Goal: Information Seeking & Learning: Learn about a topic

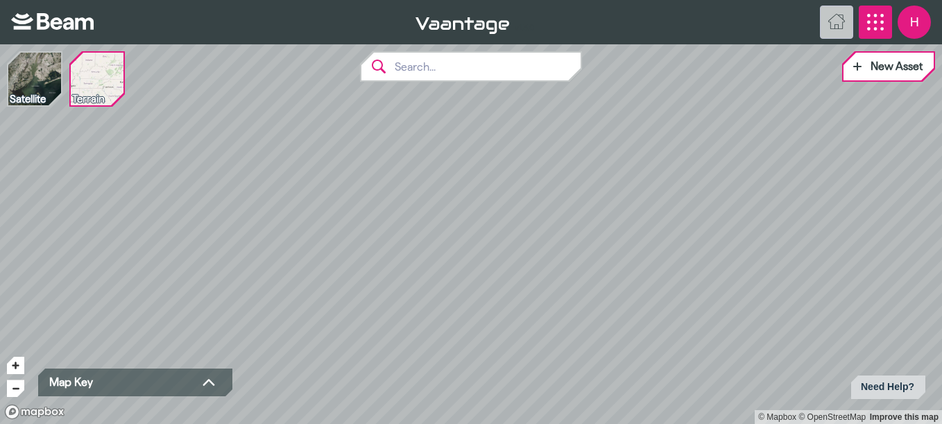
click at [880, 18] on icon "App Menu" at bounding box center [875, 22] width 17 height 17
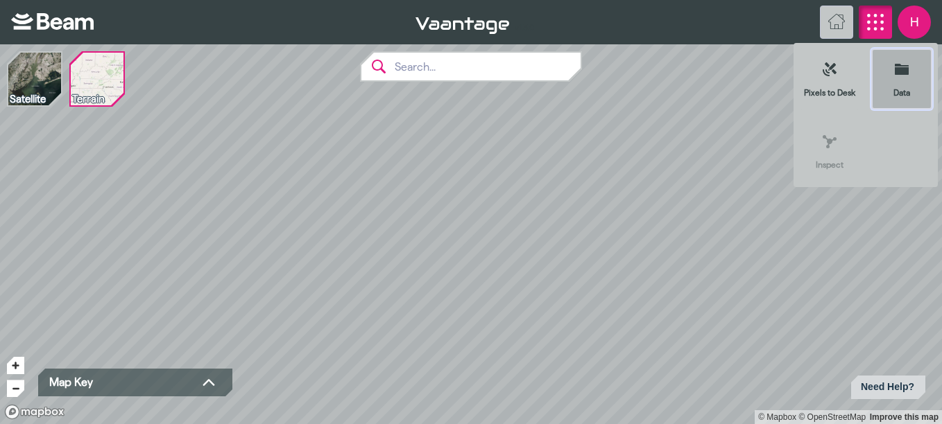
click at [898, 68] on icon at bounding box center [902, 69] width 14 height 11
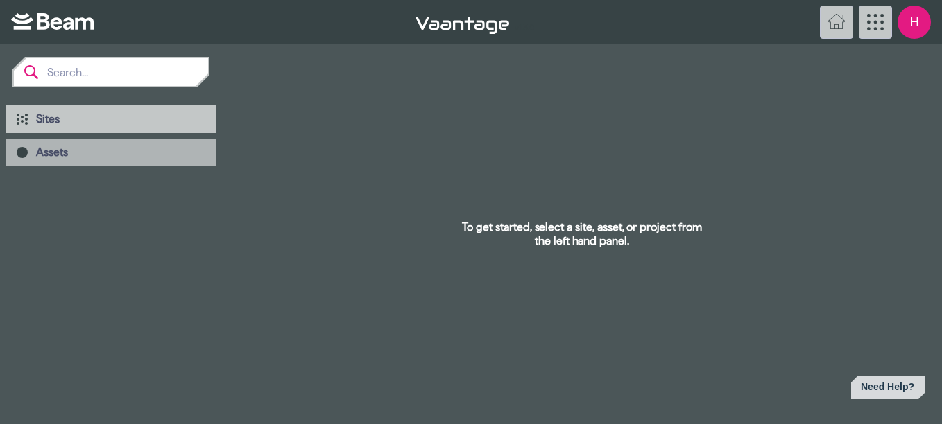
click at [32, 159] on div "Assets" at bounding box center [111, 153] width 211 height 28
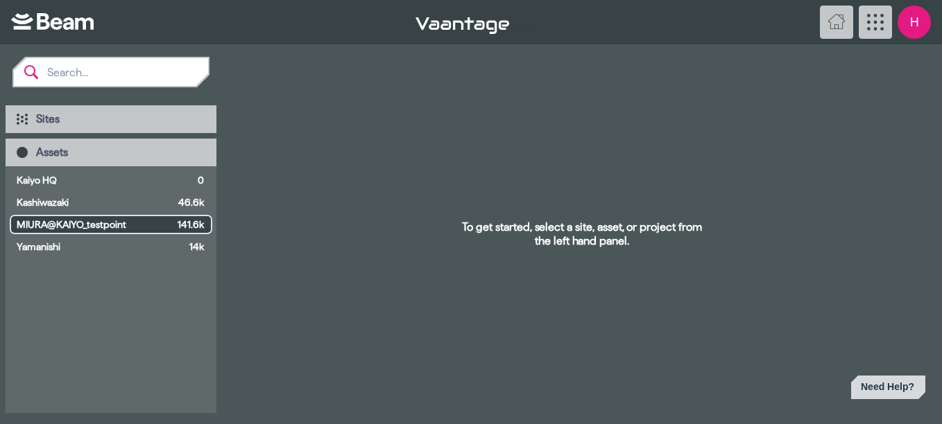
click at [57, 225] on span "MIURA@KAIYO_testpoint" at bounding box center [94, 225] width 155 height 14
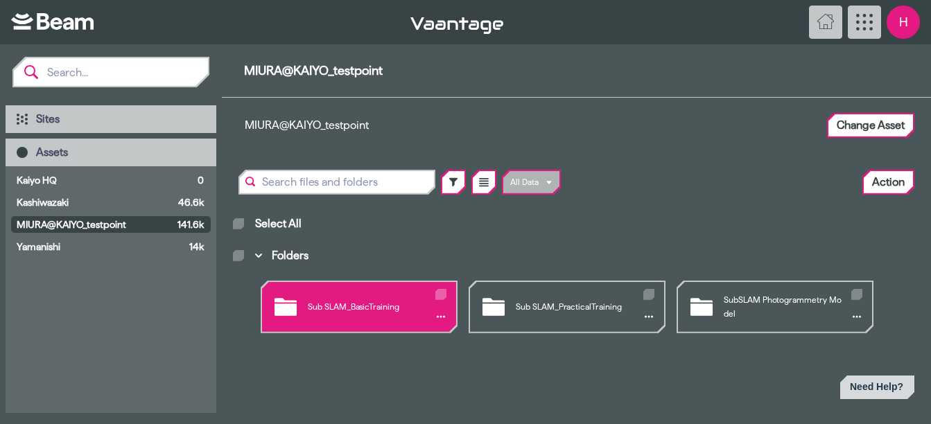
click at [370, 310] on div "Sub SLAM_BasicTraining" at bounding box center [359, 307] width 194 height 50
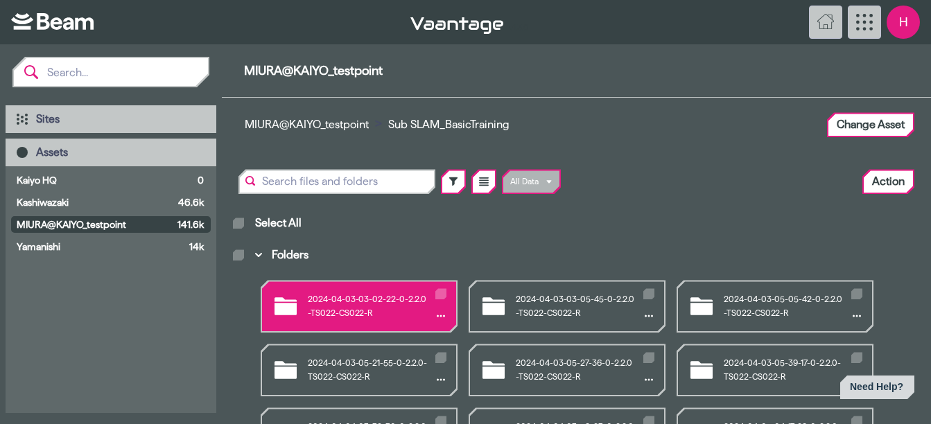
click at [389, 307] on div "2024-04-03-03-02-22-0-2.2.0-TS022-CS022-R" at bounding box center [359, 307] width 194 height 50
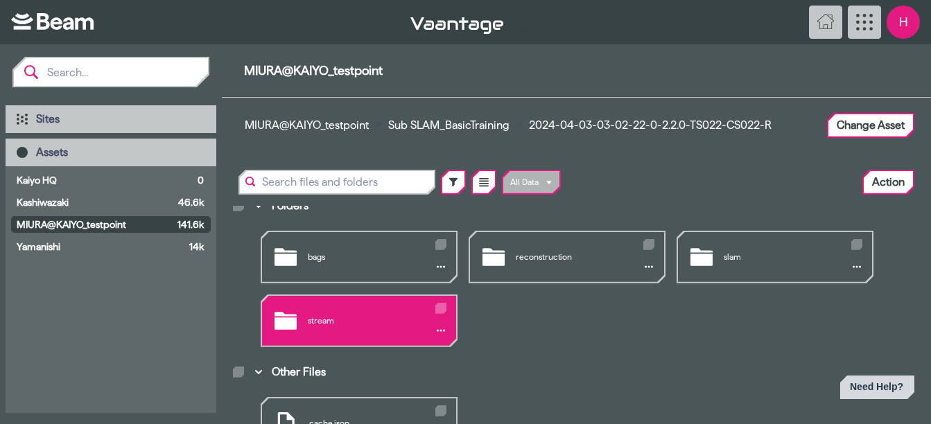
scroll to position [59, 0]
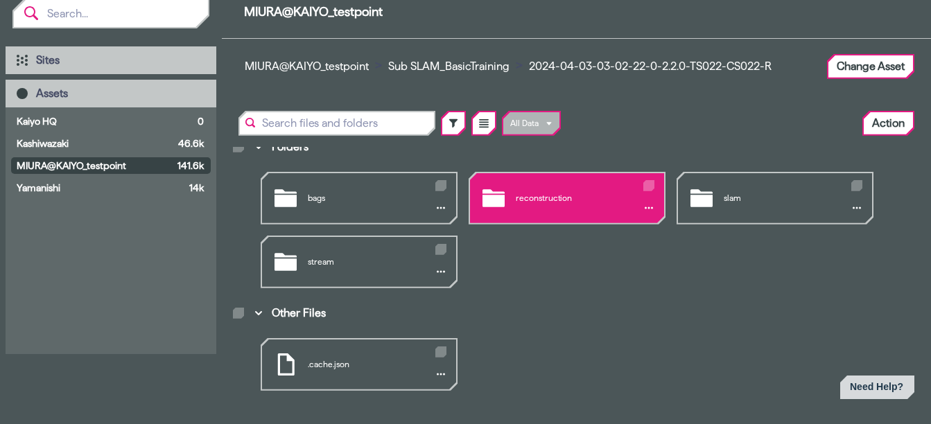
click at [557, 193] on div "reconstruction" at bounding box center [567, 198] width 194 height 50
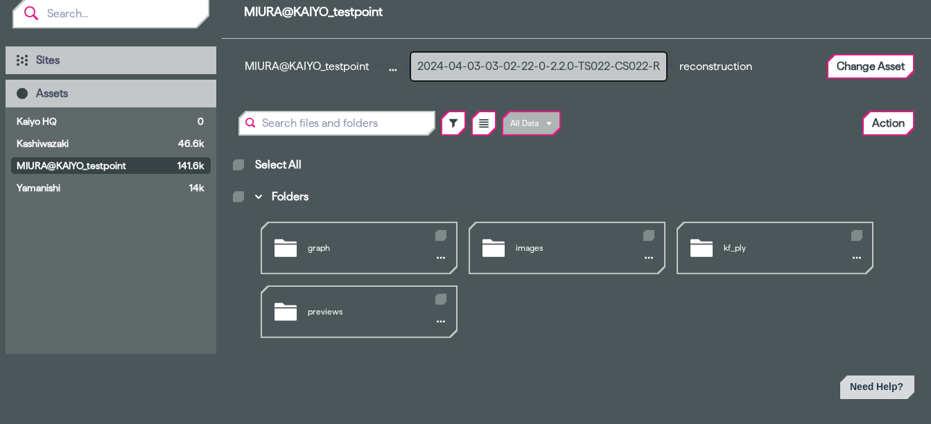
click at [530, 64] on button "2024-04-03-03-02-22-0-2.2.0-TS022-CS022-R" at bounding box center [538, 67] width 255 height 28
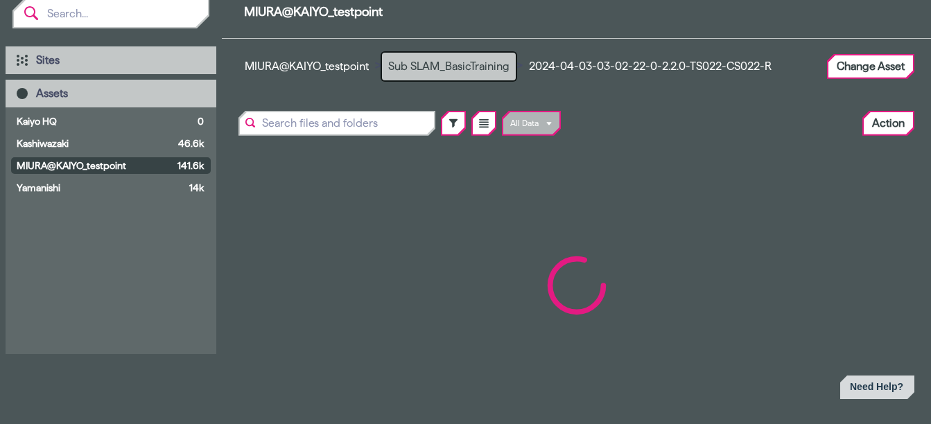
click at [477, 68] on button "Sub SLAM_BasicTraining" at bounding box center [449, 67] width 134 height 28
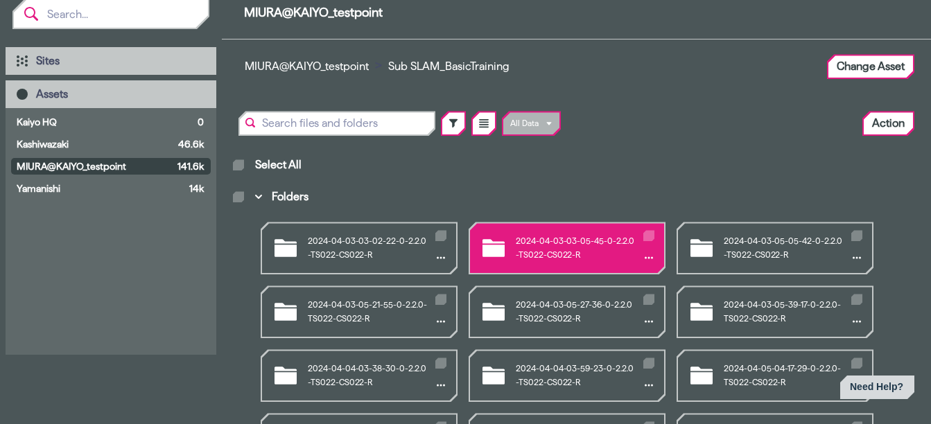
click at [552, 250] on div "2024-04-03-03-05-45-0-2.2.0-TS022-CS022-R" at bounding box center [567, 248] width 194 height 50
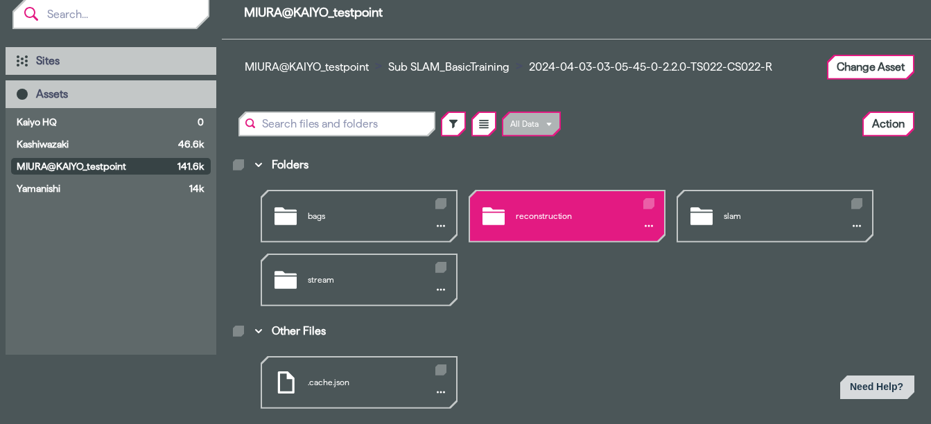
scroll to position [50, 0]
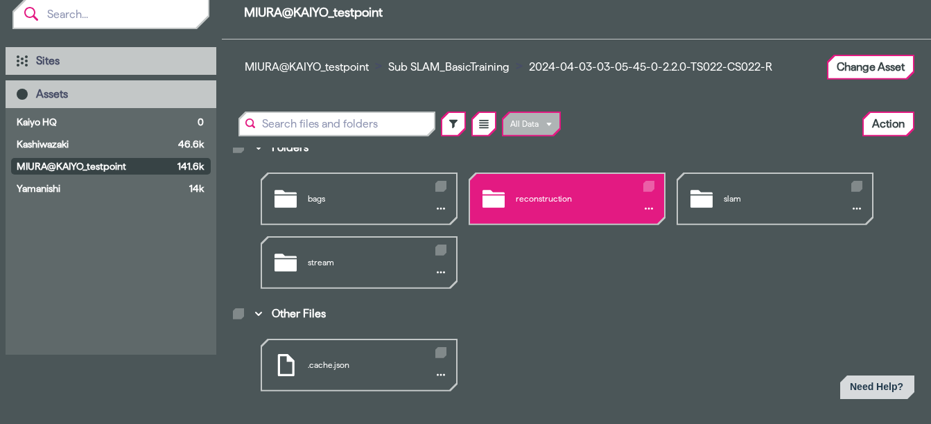
click at [522, 204] on div "reconstruction" at bounding box center [567, 199] width 194 height 50
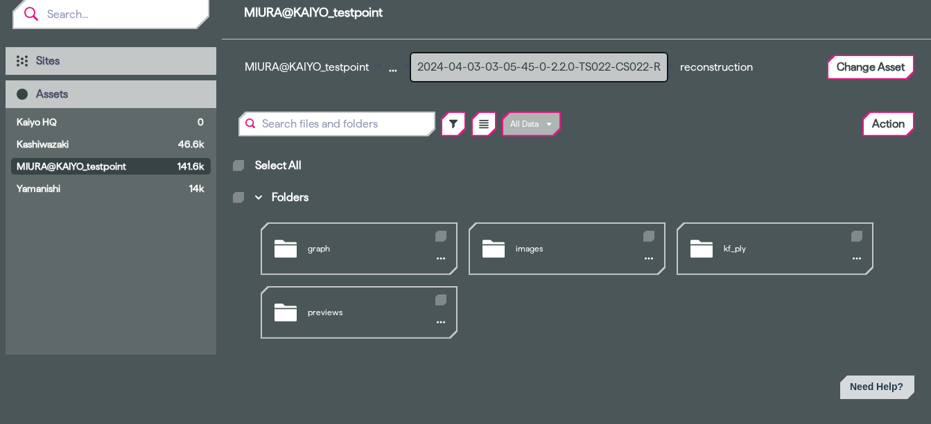
click at [463, 64] on button "2024-04-03-03-05-45-0-2.2.0-TS022-CS022-R" at bounding box center [539, 67] width 256 height 28
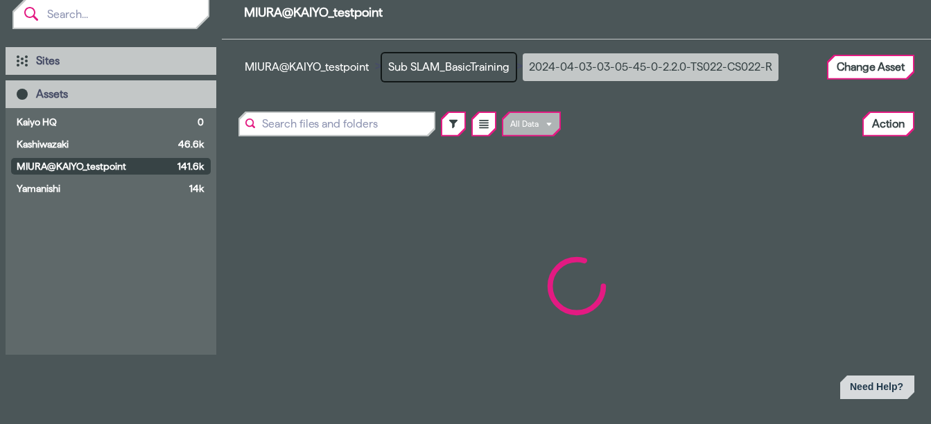
click at [463, 64] on button "Sub SLAM_BasicTraining" at bounding box center [449, 67] width 134 height 28
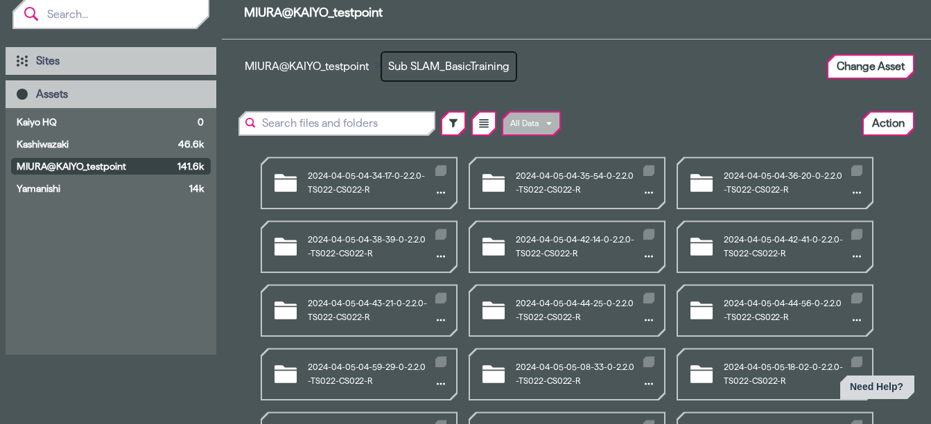
scroll to position [458, 0]
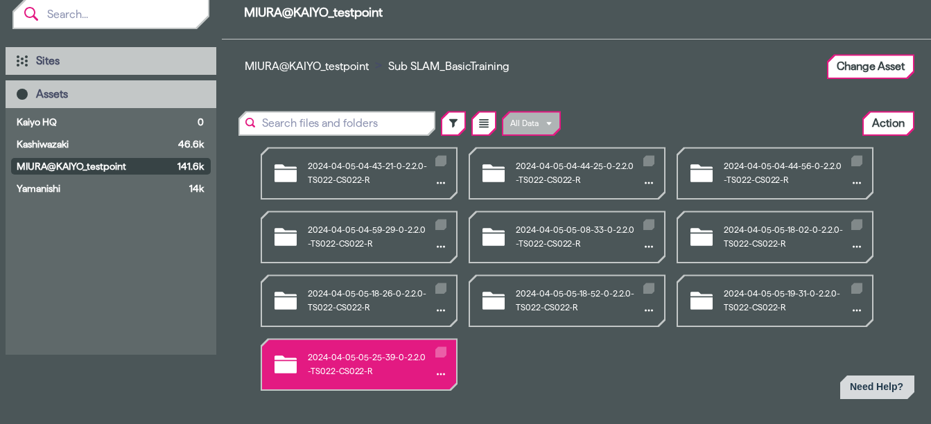
click at [388, 370] on div "2024-04-05-05-25-39-0-2.2.0-TS022-CS022-R" at bounding box center [359, 365] width 194 height 50
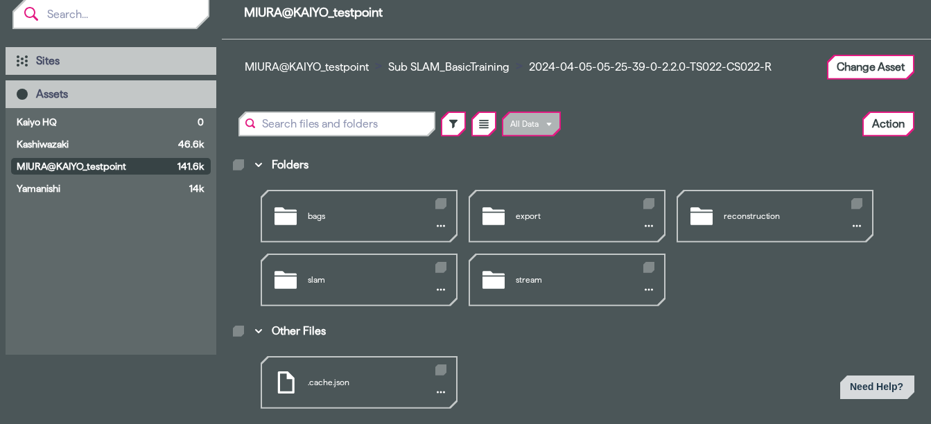
scroll to position [50, 0]
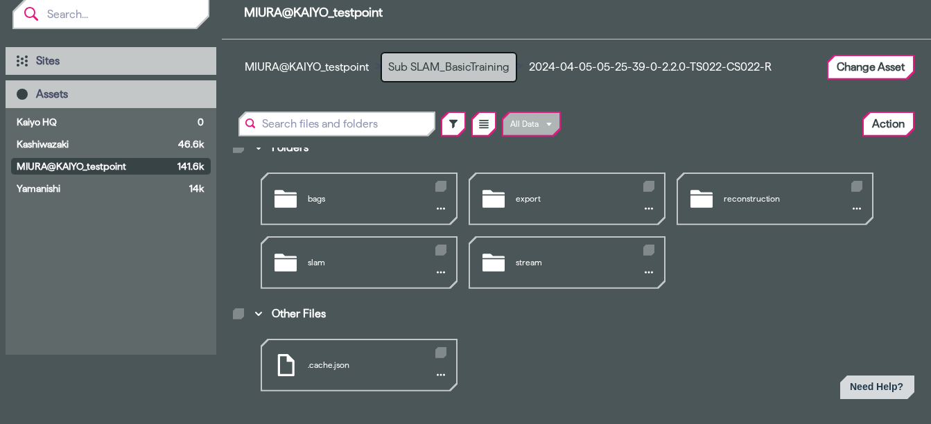
click at [437, 68] on button "Sub SLAM_BasicTraining" at bounding box center [449, 67] width 134 height 28
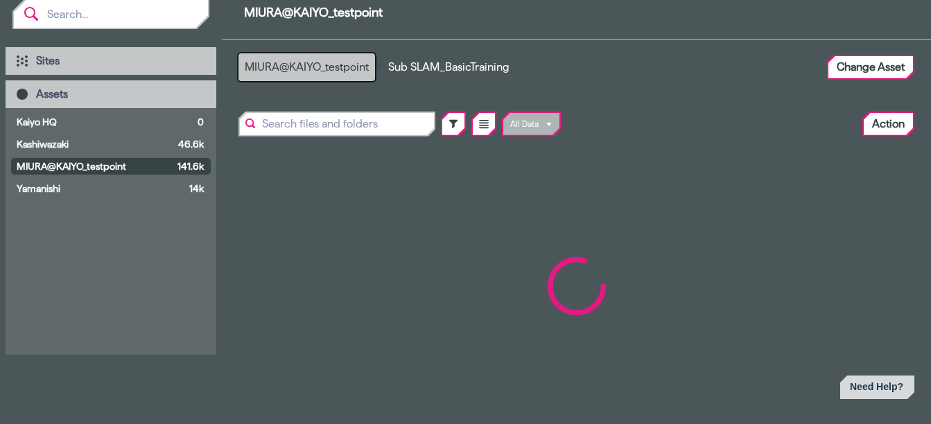
click at [346, 66] on button "MIURA@KAIYO_testpoint" at bounding box center [307, 67] width 137 height 28
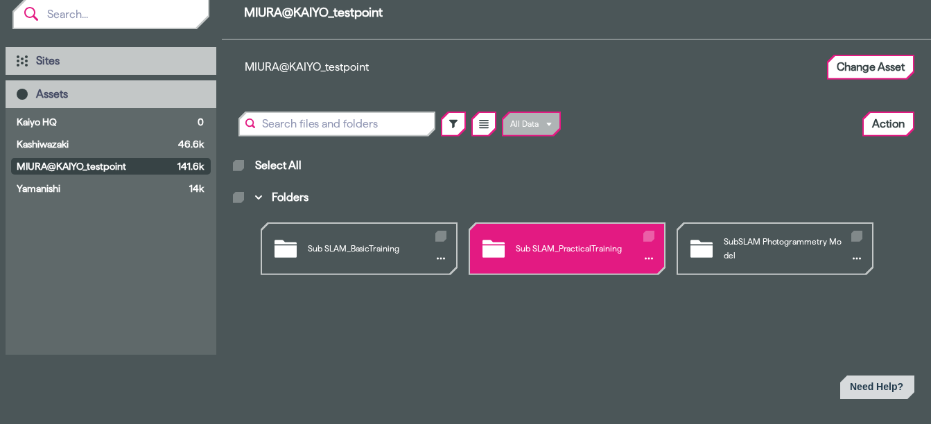
click at [558, 254] on div "Sub SLAM_PracticalTraining" at bounding box center [567, 249] width 194 height 50
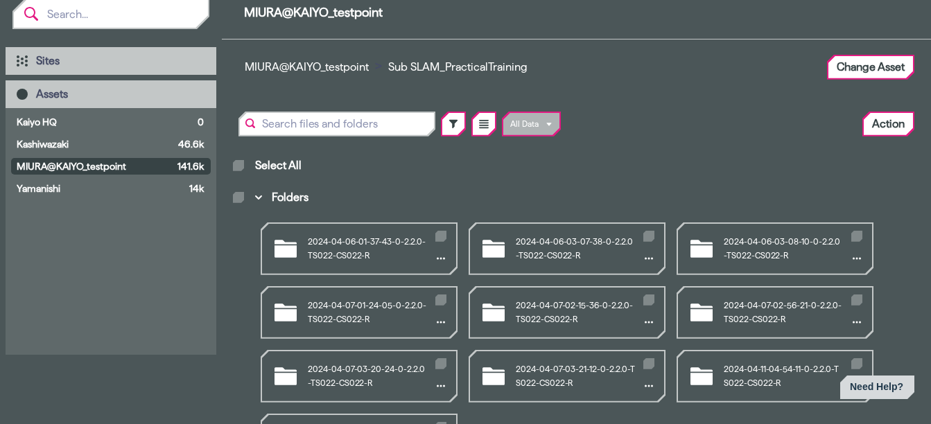
scroll to position [75, 0]
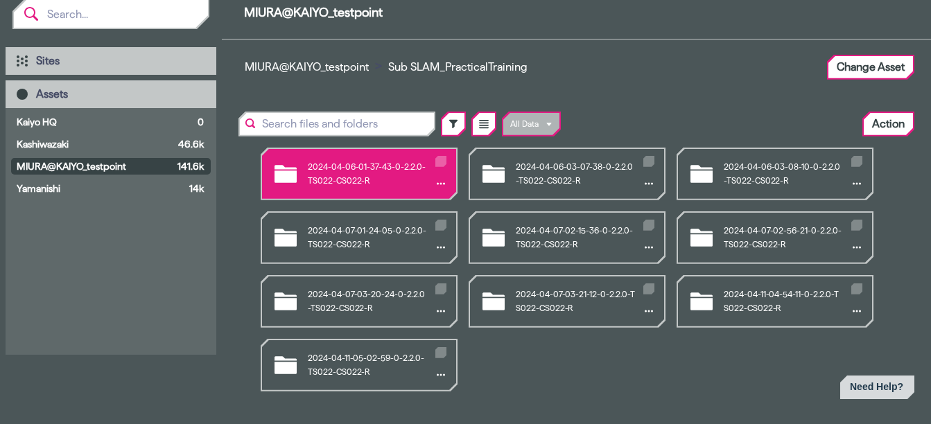
click at [336, 175] on div "2024-04-06-01-37-43-0-2.2.0-TS022-CS022-R" at bounding box center [359, 174] width 194 height 50
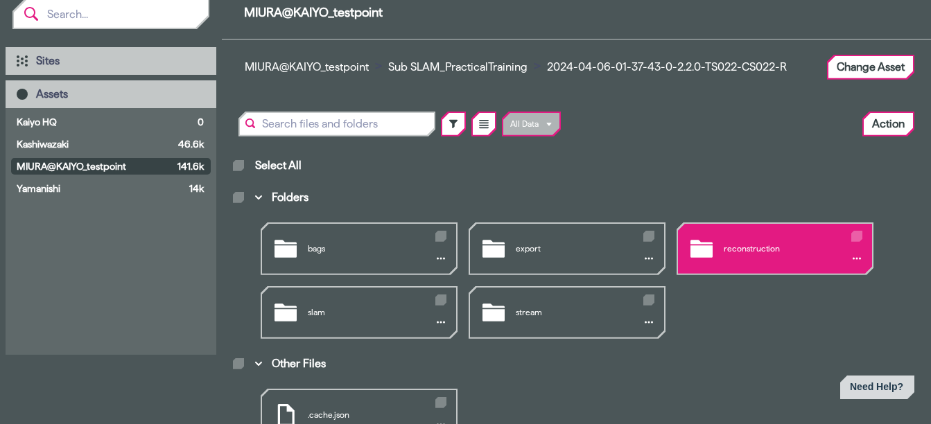
click at [769, 261] on div "reconstruction" at bounding box center [775, 249] width 194 height 50
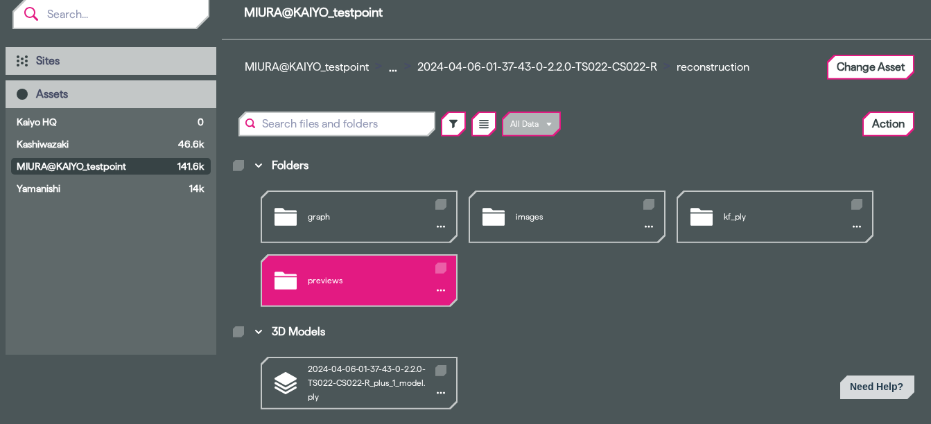
scroll to position [50, 0]
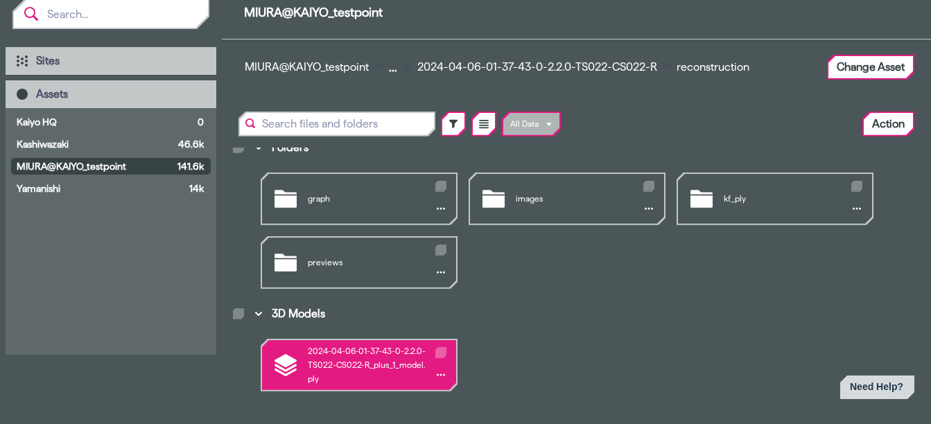
click at [328, 353] on div "2024-04-06-01-37-43-0-2.2.0-TS022-CS022-R_plus_1_model.ply" at bounding box center [359, 365] width 194 height 50
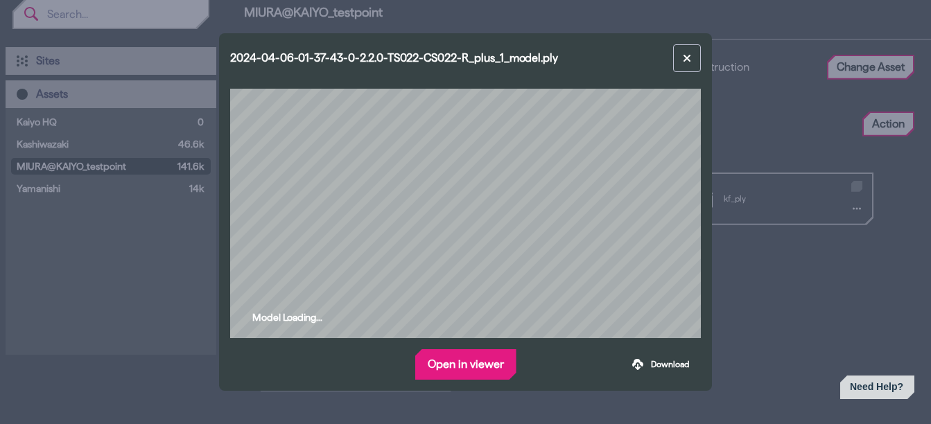
click at [468, 361] on button "Open in viewer" at bounding box center [466, 365] width 98 height 28
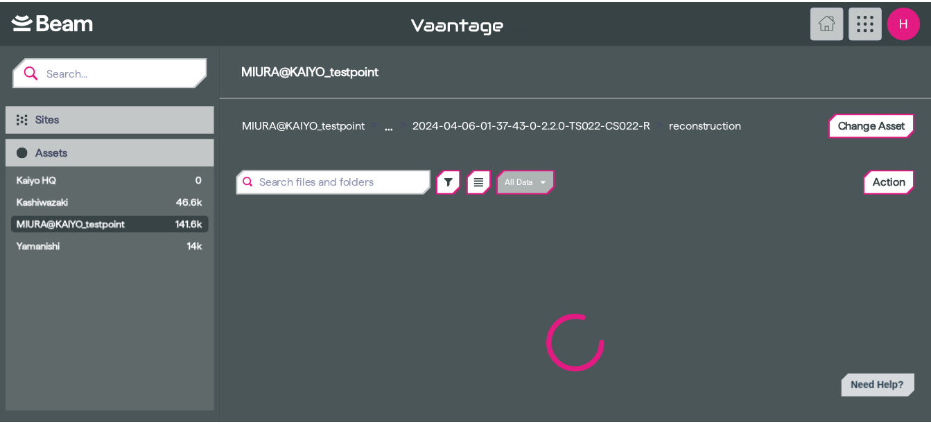
scroll to position [58, 0]
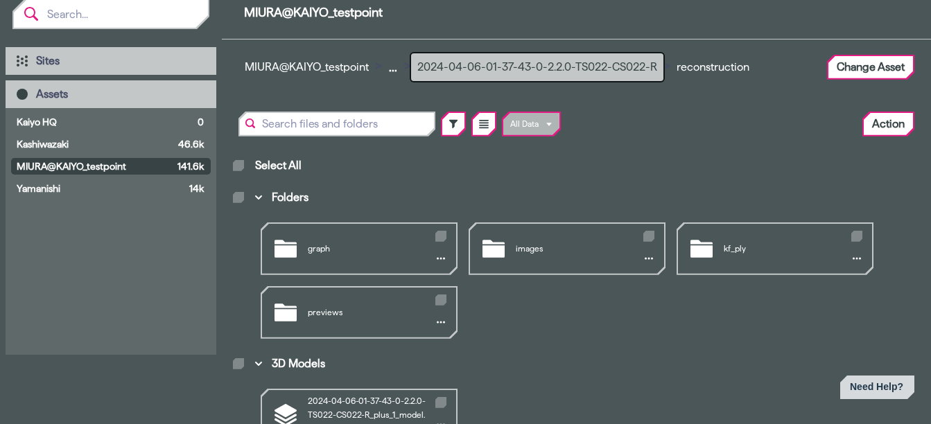
click at [447, 71] on button "2024-04-06-01-37-43-0-2.2.0-TS022-CS022-R" at bounding box center [537, 67] width 252 height 28
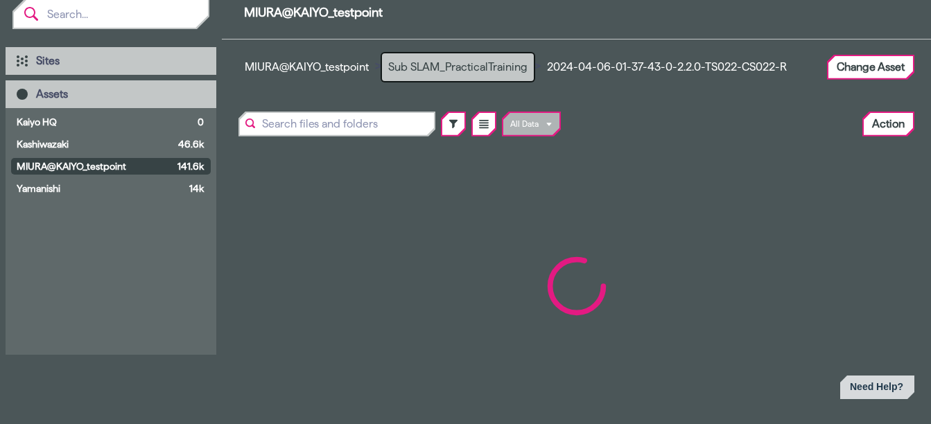
click at [429, 62] on button "Sub SLAM_PracticalTraining" at bounding box center [458, 67] width 152 height 28
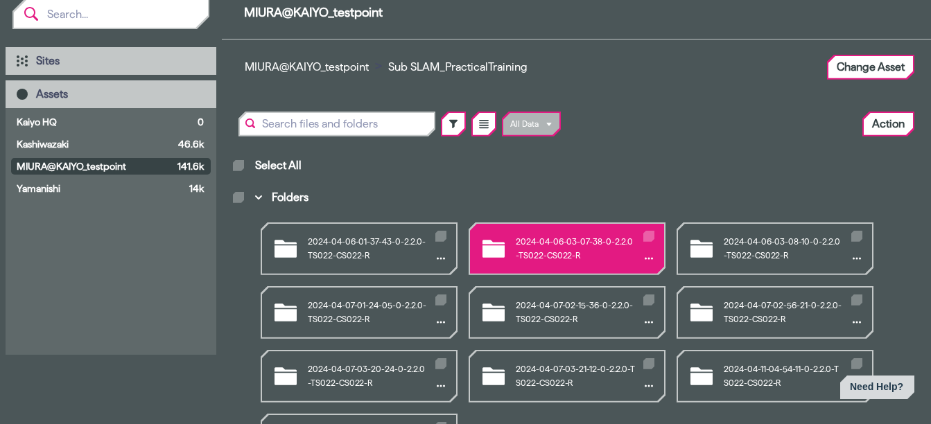
click at [554, 255] on div "2024-04-06-03-07-38-0-2.2.0-TS022-CS022-R" at bounding box center [567, 249] width 194 height 50
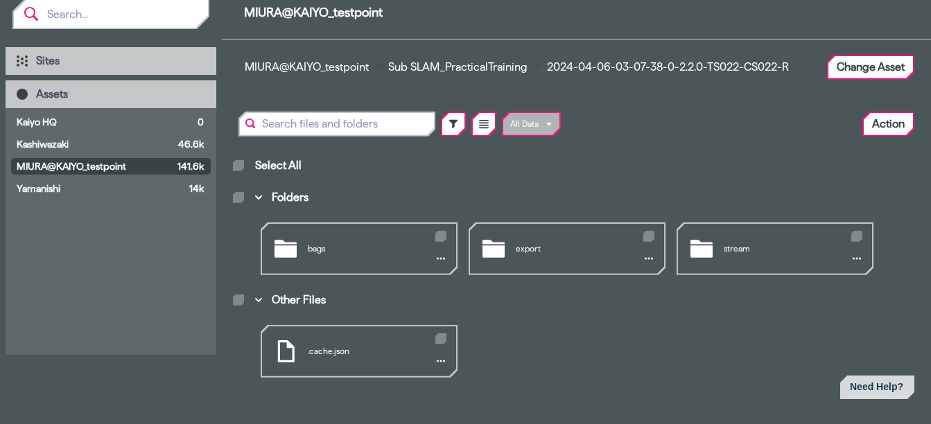
scroll to position [59, 0]
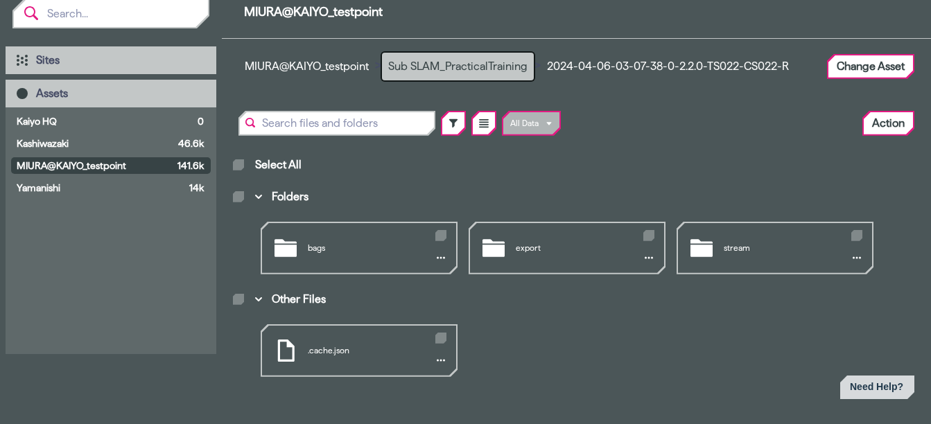
click at [460, 71] on button "Sub SLAM_PracticalTraining" at bounding box center [458, 67] width 152 height 28
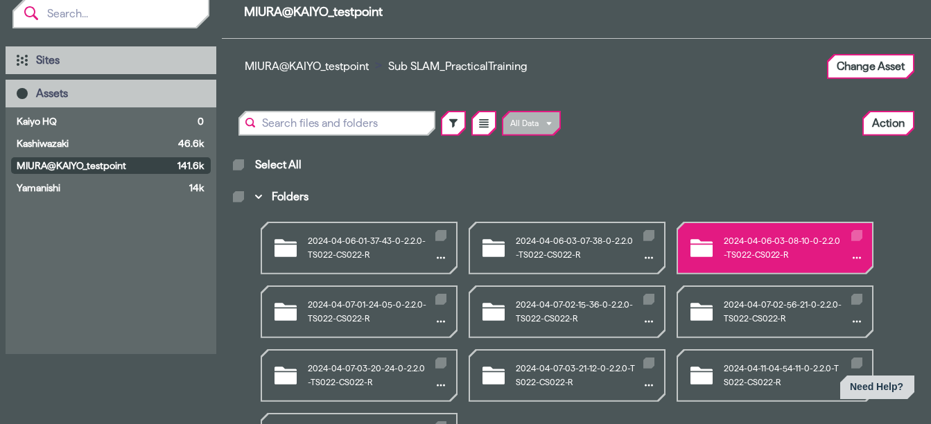
click at [776, 237] on div "2024-04-06-03-08-10-0-2.2.0-TS022-CS022-R" at bounding box center [775, 248] width 194 height 50
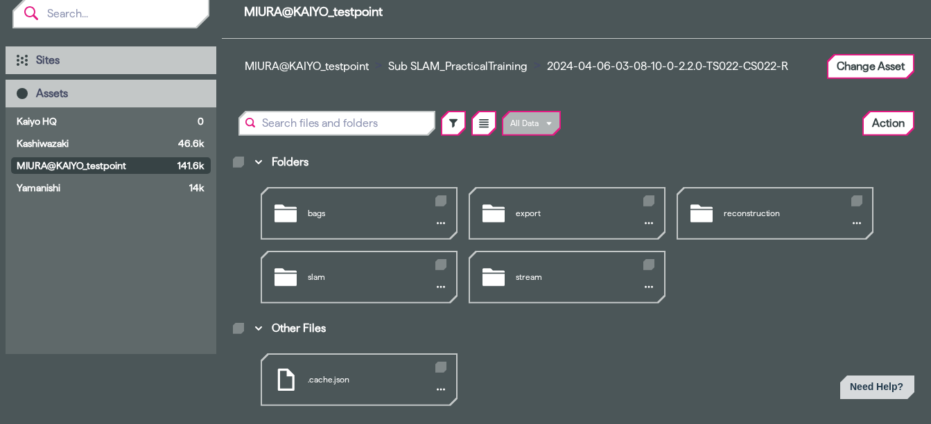
scroll to position [50, 0]
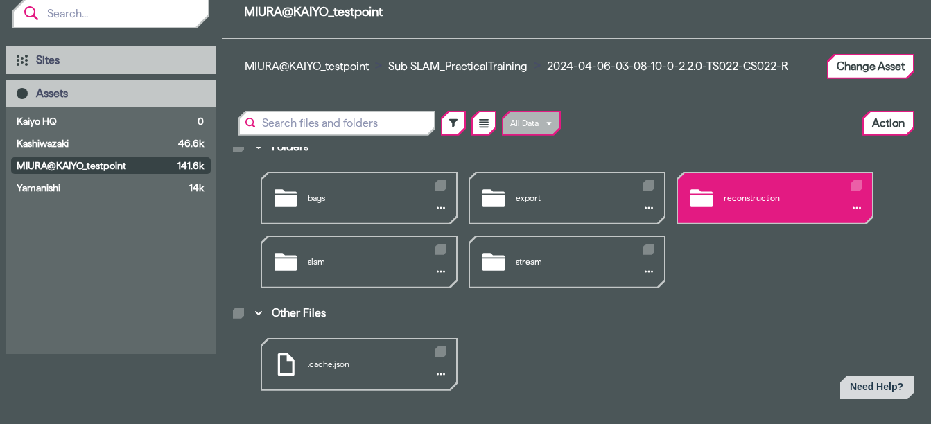
click at [748, 207] on div "reconstruction" at bounding box center [775, 198] width 194 height 50
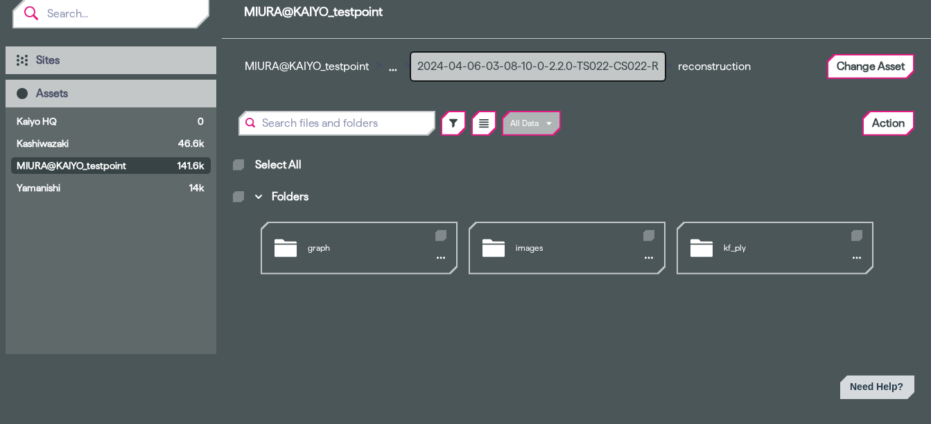
click at [505, 67] on button "2024-04-06-03-08-10-0-2.2.0-TS022-CS022-R" at bounding box center [538, 67] width 254 height 28
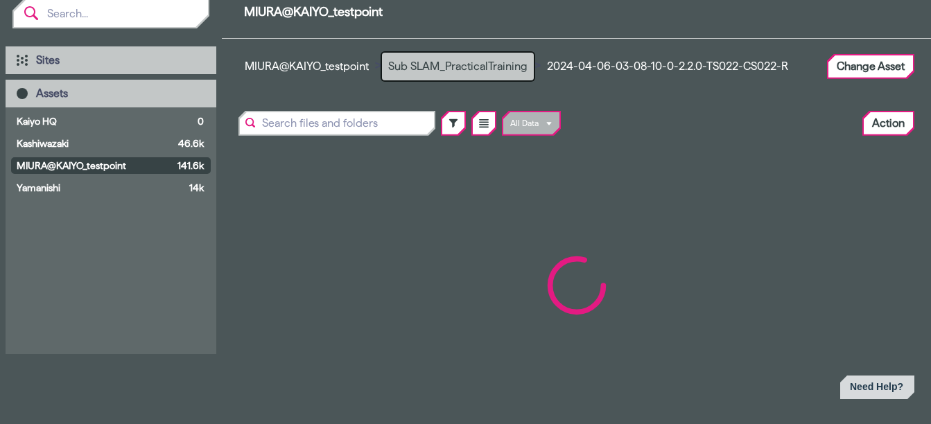
click at [445, 73] on button "Sub SLAM_PracticalTraining" at bounding box center [458, 67] width 152 height 28
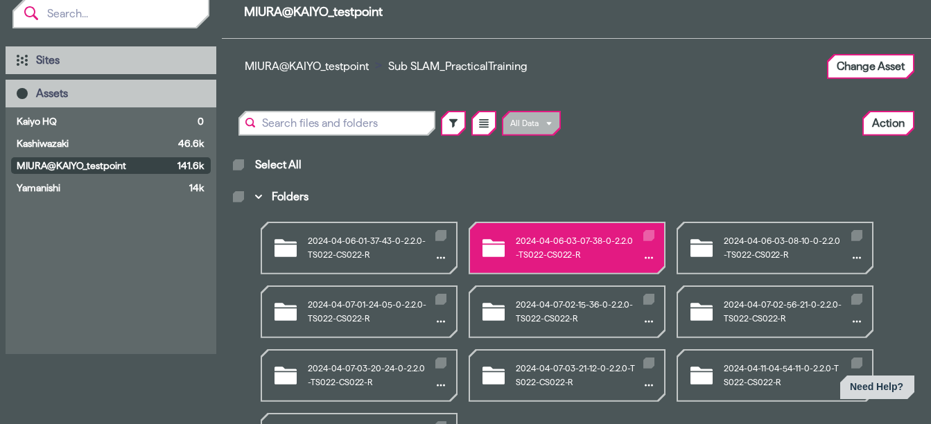
click at [541, 259] on div "2024-04-06-03-07-38-0-2.2.0-TS022-CS022-R" at bounding box center [567, 248] width 194 height 50
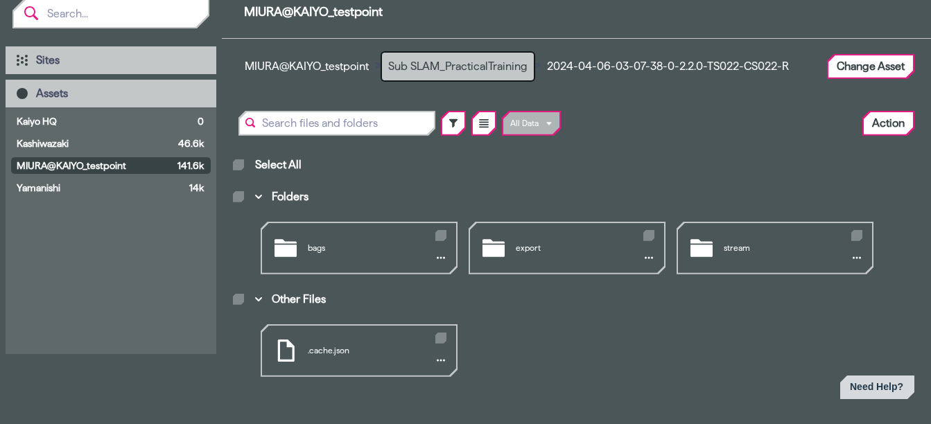
click at [497, 62] on button "Sub SLAM_PracticalTraining" at bounding box center [458, 67] width 152 height 28
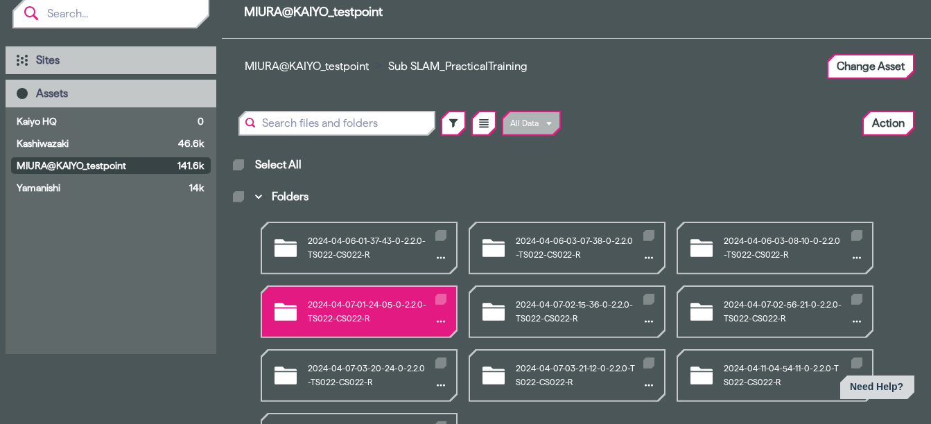
click at [333, 314] on div "2024-04-07-01-24-05-0-2.2.0-TS022-CS022-R" at bounding box center [359, 312] width 194 height 50
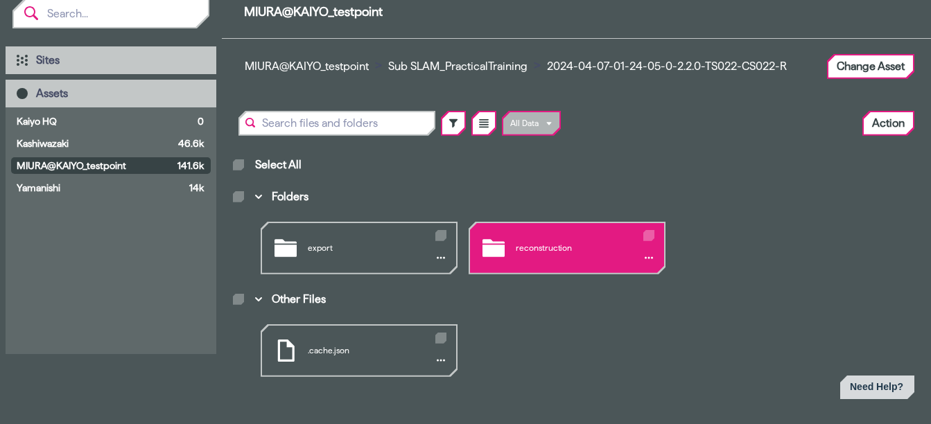
click at [515, 245] on div "reconstruction" at bounding box center [567, 248] width 194 height 50
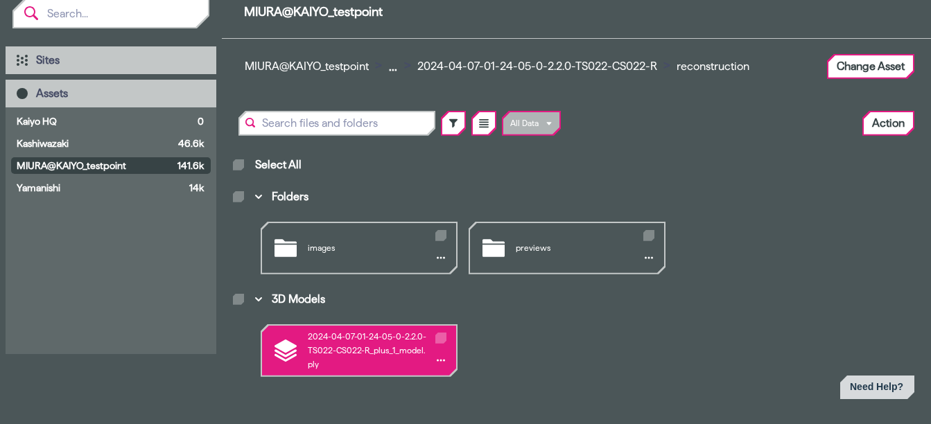
click at [338, 364] on div "2024-04-07-01-24-05-0-2.2.0-TS022-CS022-R_plus_1_model.ply" at bounding box center [359, 351] width 194 height 50
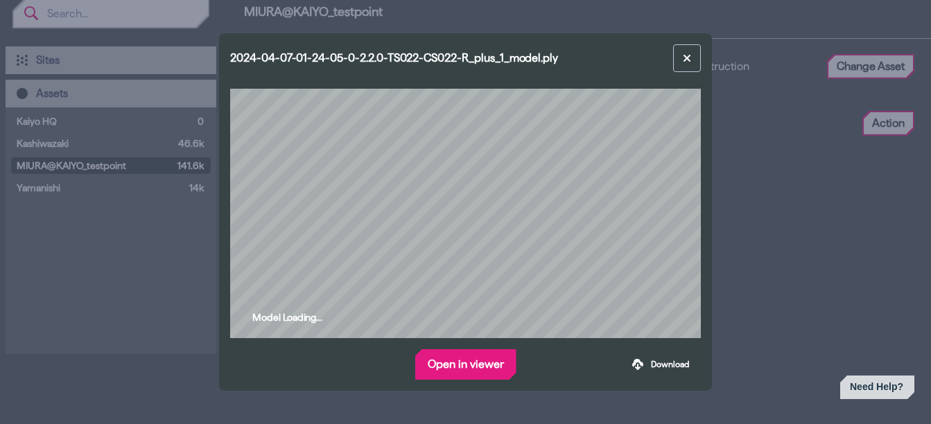
click at [445, 370] on button "Open in viewer" at bounding box center [466, 365] width 98 height 28
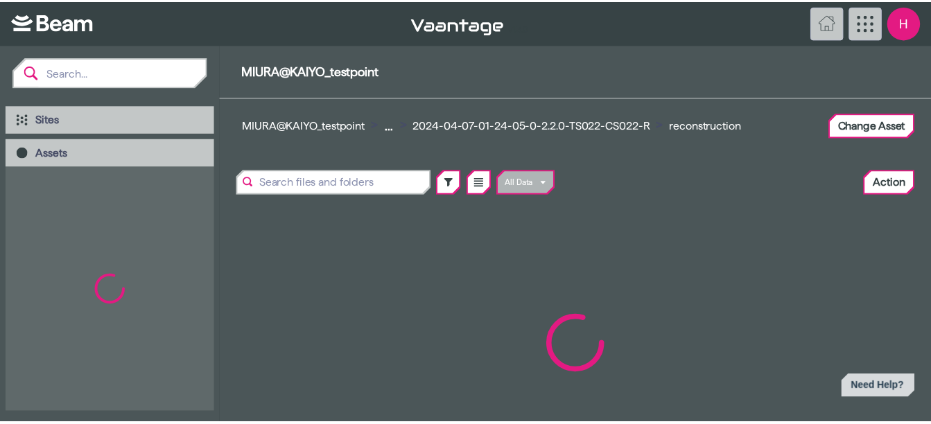
scroll to position [59, 0]
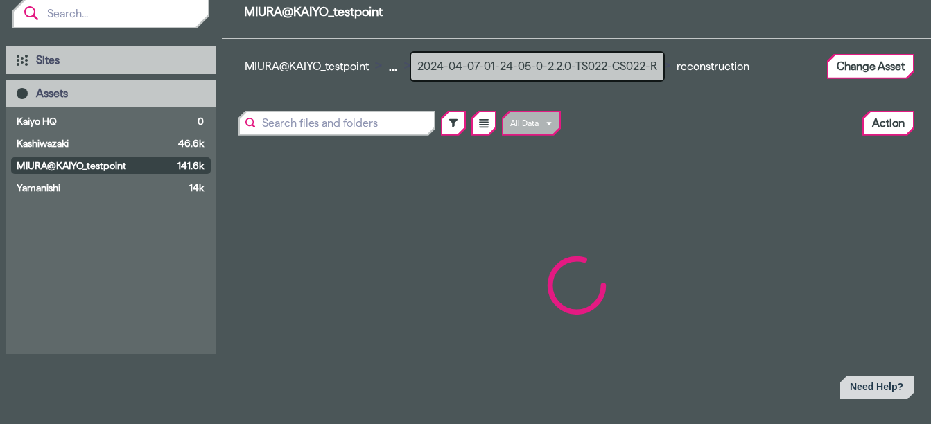
click at [448, 68] on button "2024-04-07-01-24-05-0-2.2.0-TS022-CS022-R" at bounding box center [537, 67] width 252 height 28
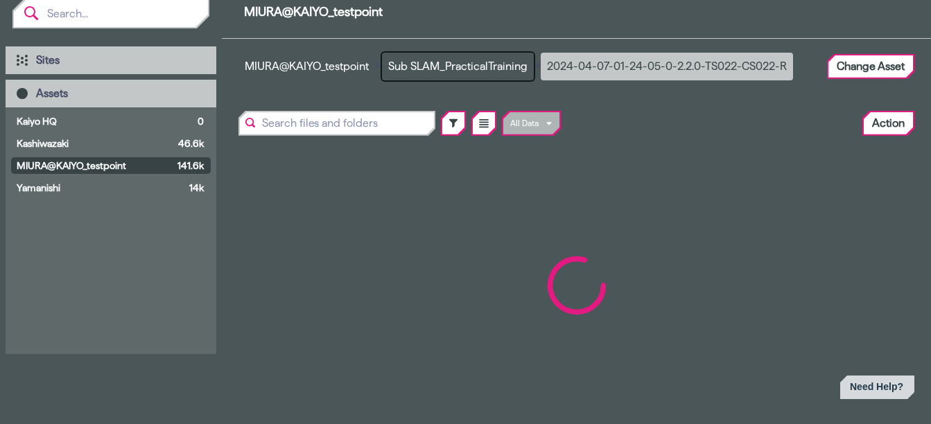
click at [448, 68] on button "Sub SLAM_PracticalTraining" at bounding box center [458, 67] width 152 height 28
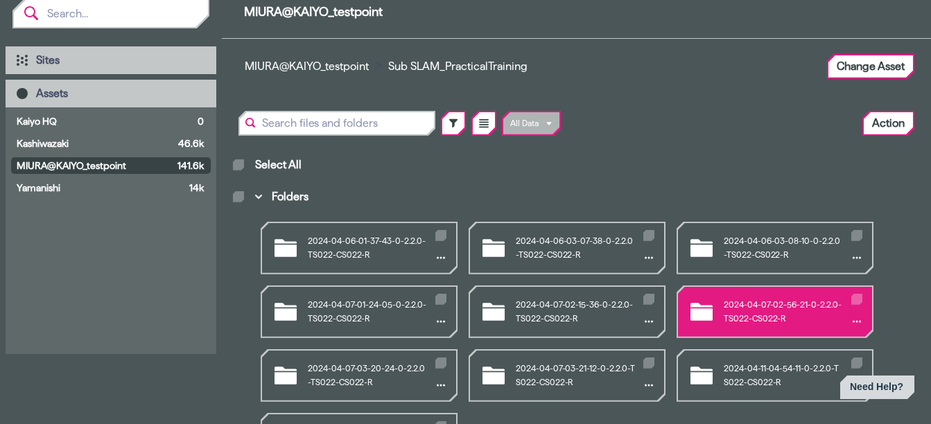
click at [766, 309] on div "2024-04-07-02-56-21-0-2.2.0-TS022-CS022-R" at bounding box center [775, 312] width 194 height 50
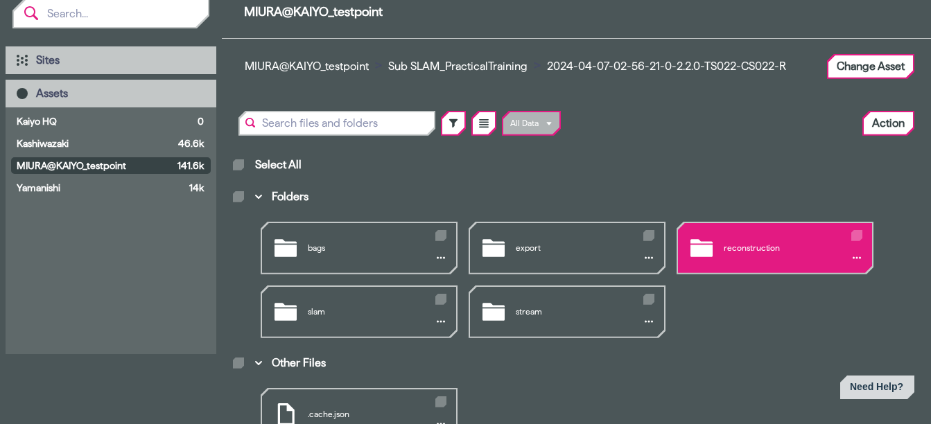
click at [734, 241] on div "reconstruction" at bounding box center [775, 248] width 194 height 50
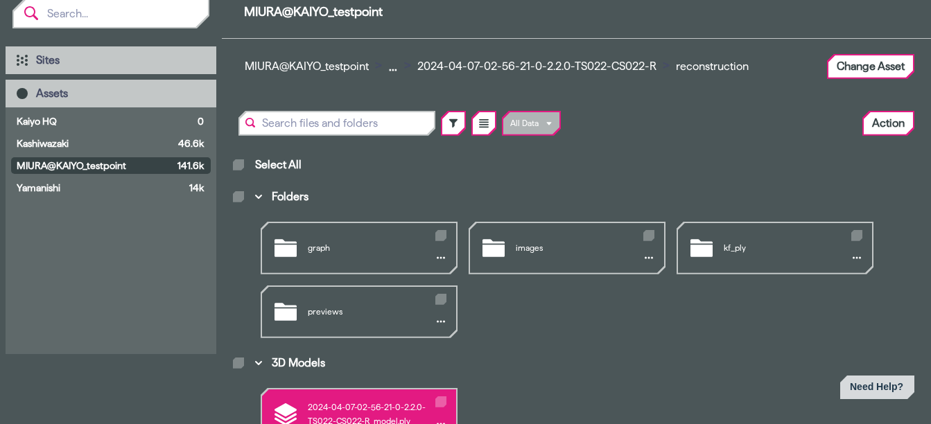
click at [342, 409] on div "2024-04-07-02-56-21-0-2.2.0-TS022-CS022-R_model.ply" at bounding box center [359, 415] width 194 height 50
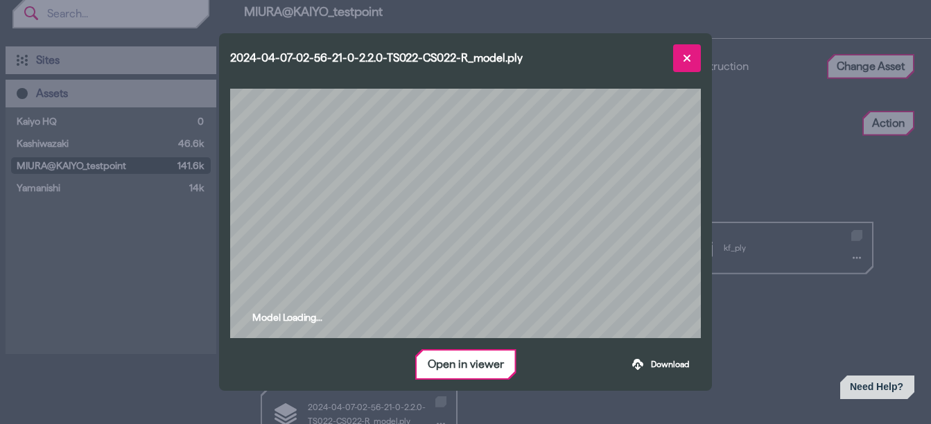
click at [691, 53] on icon at bounding box center [687, 58] width 11 height 11
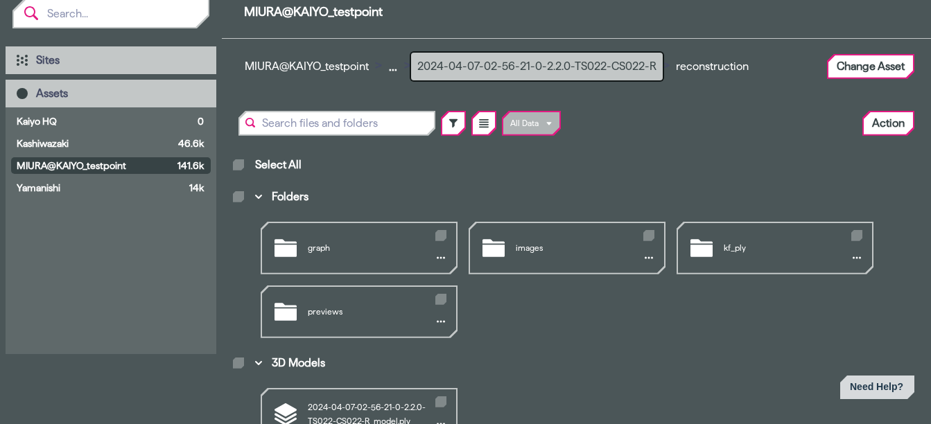
click at [476, 63] on button "2024-04-07-02-56-21-0-2.2.0-TS022-CS022-R" at bounding box center [537, 67] width 252 height 28
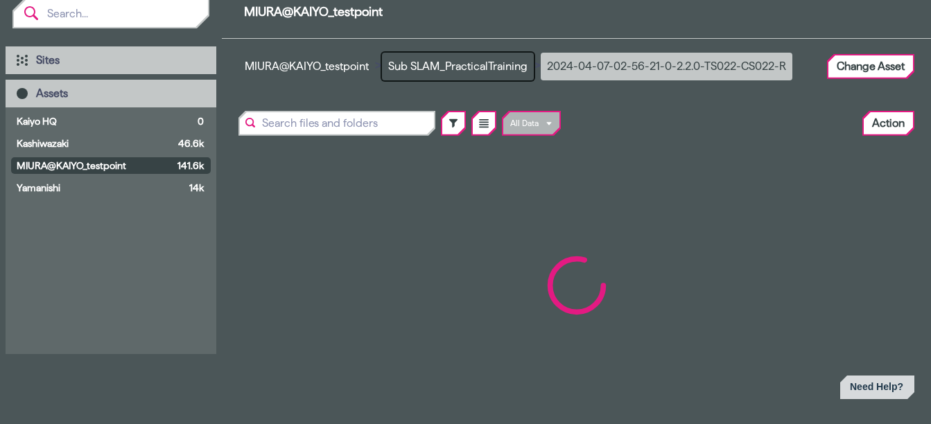
click at [476, 63] on button "Sub SLAM_PracticalTraining" at bounding box center [458, 67] width 152 height 28
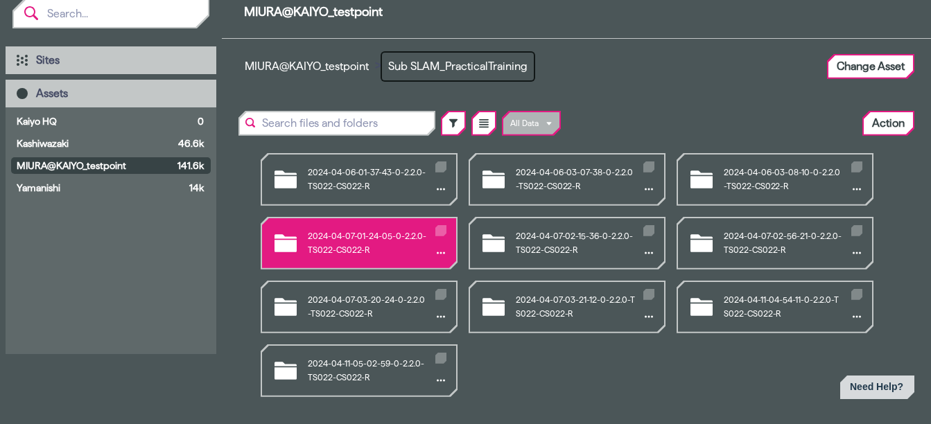
scroll to position [69, 0]
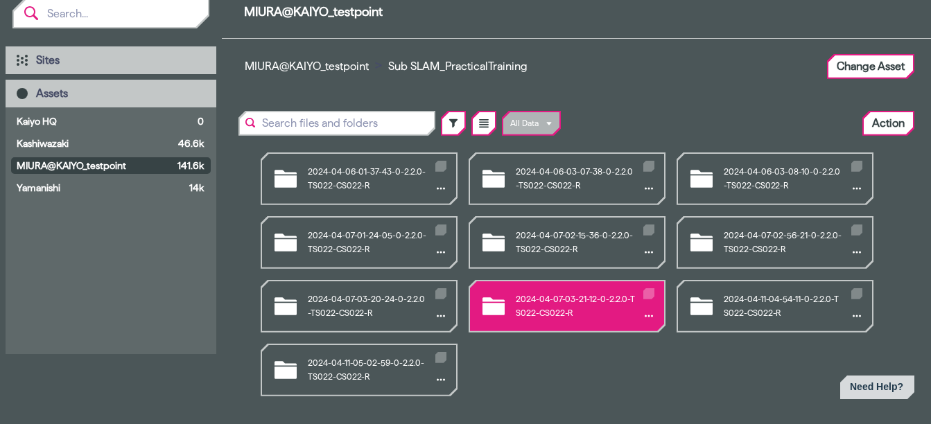
click at [560, 294] on div "2024-04-07-03-21-12-0-2.2.0-TS022-CS022-R" at bounding box center [567, 307] width 194 height 50
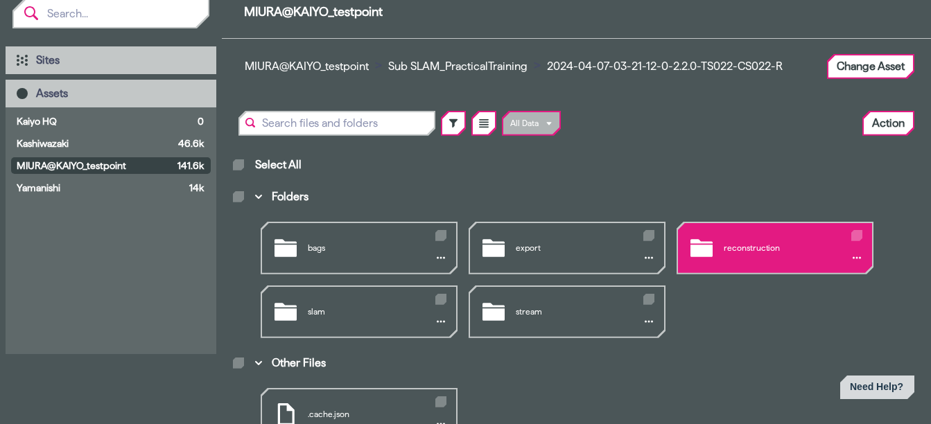
click at [766, 229] on div "reconstruction" at bounding box center [775, 248] width 194 height 50
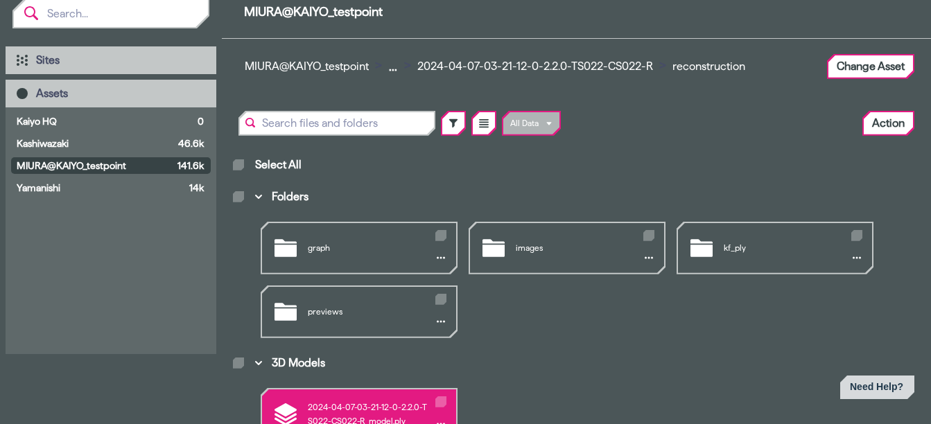
click at [312, 410] on div "2024-04-07-03-21-12-0-2.2.0-TS022-CS022-R_model.ply" at bounding box center [359, 415] width 194 height 50
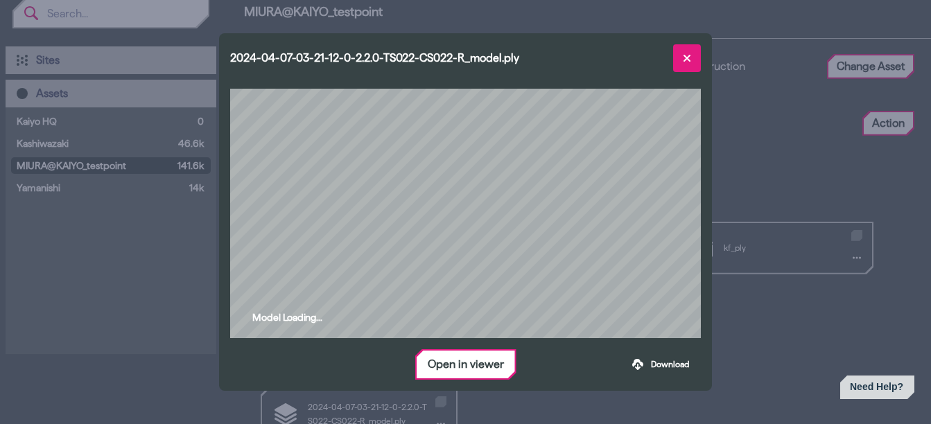
click at [693, 53] on icon at bounding box center [687, 58] width 11 height 11
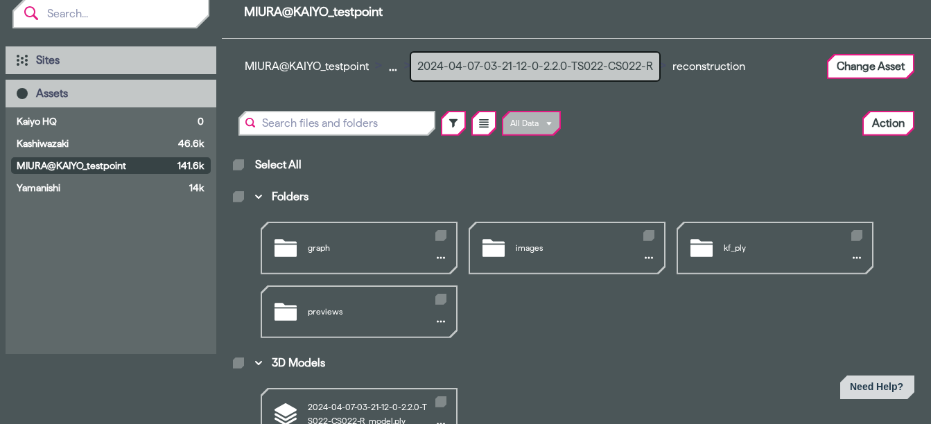
click at [530, 64] on button "2024-04-07-03-21-12-0-2.2.0-TS022-CS022-R" at bounding box center [535, 67] width 248 height 28
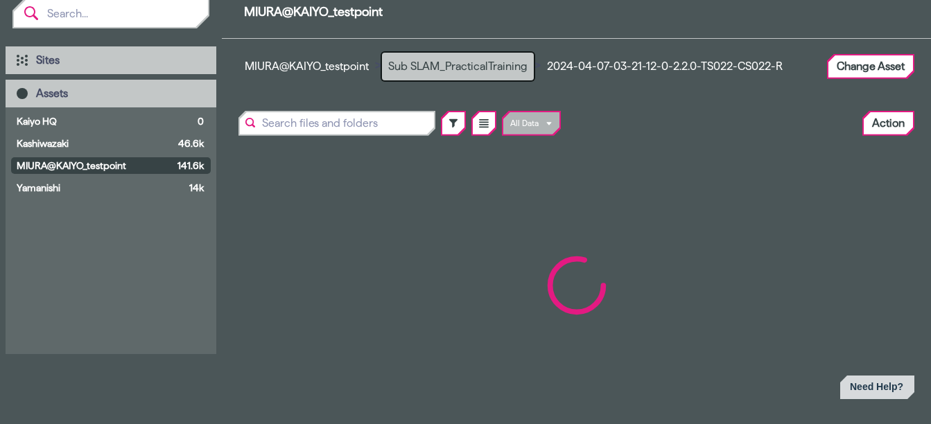
click at [498, 64] on button "Sub SLAM_PracticalTraining" at bounding box center [458, 67] width 152 height 28
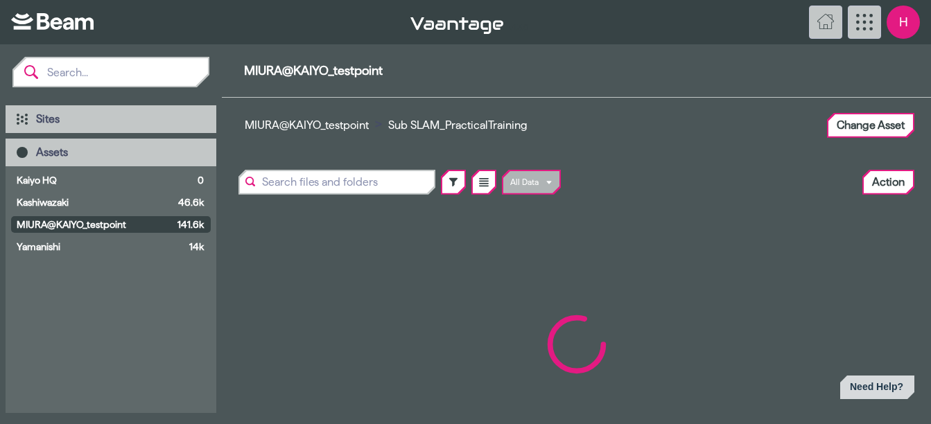
click at [900, 24] on span "H" at bounding box center [903, 22] width 33 height 33
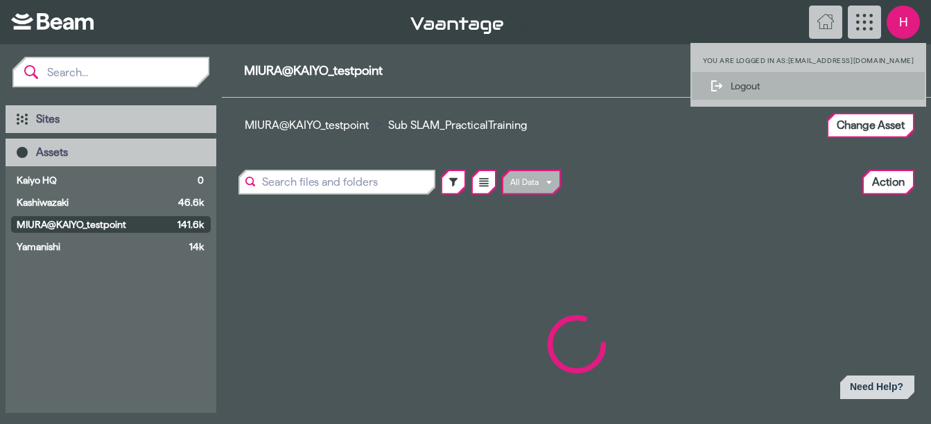
click at [775, 93] on div "Logout" at bounding box center [808, 86] width 233 height 28
